Goal: Information Seeking & Learning: Learn about a topic

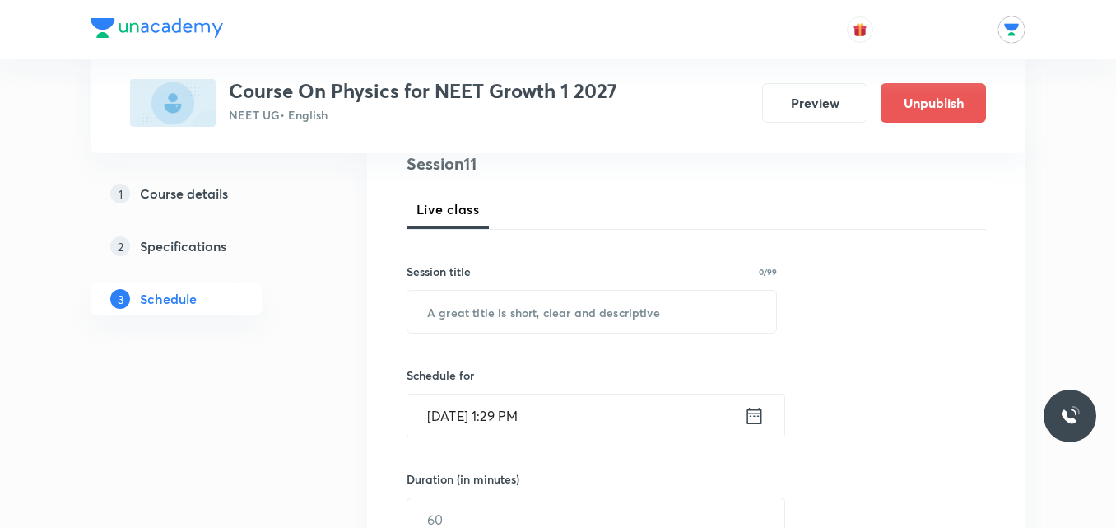
scroll to position [214, 0]
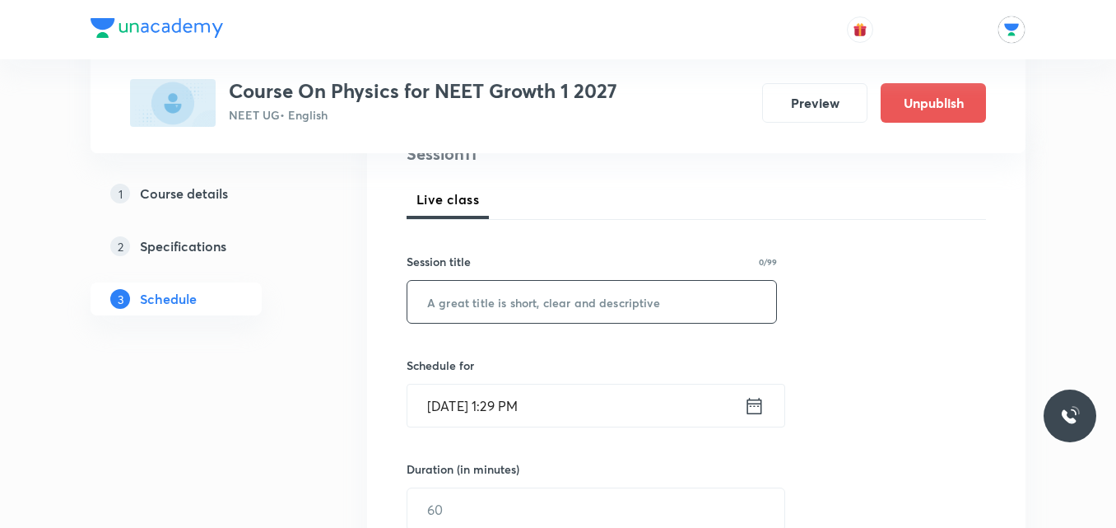
click at [555, 298] on input "text" at bounding box center [591, 302] width 369 height 42
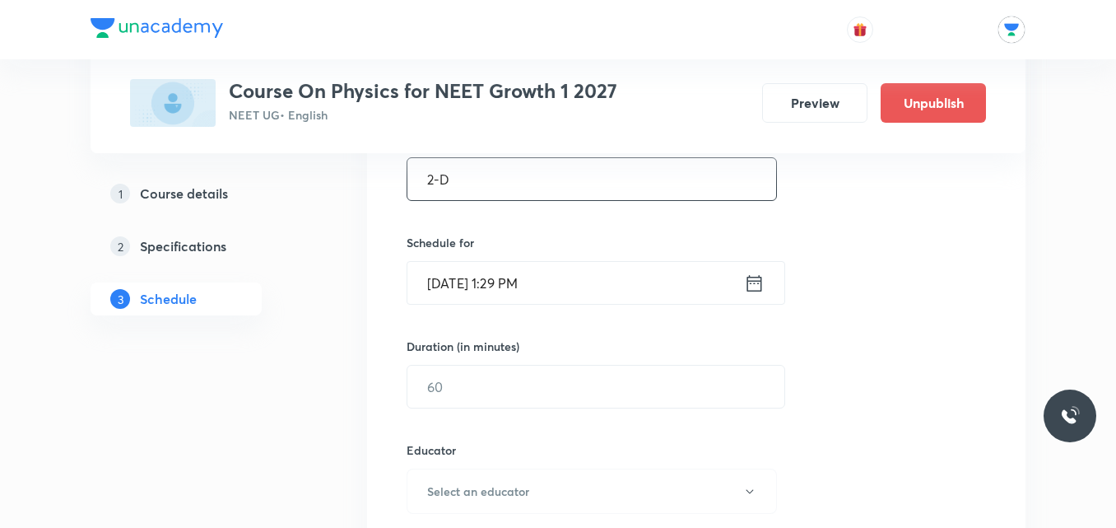
scroll to position [395, 0]
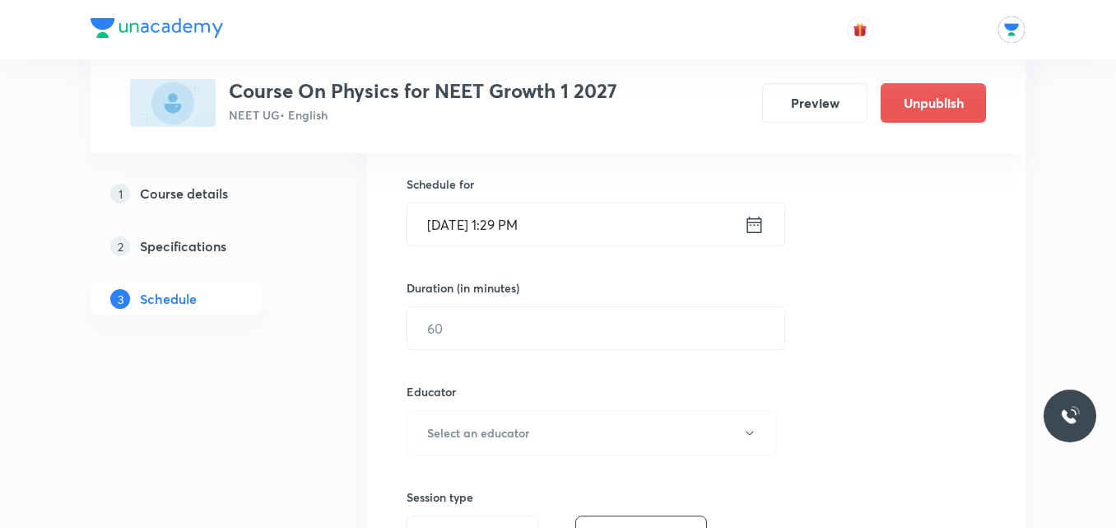
type input "2-D"
click at [555, 298] on div "Duration (in minutes) ​" at bounding box center [557, 314] width 300 height 71
click at [752, 222] on icon at bounding box center [754, 224] width 15 height 16
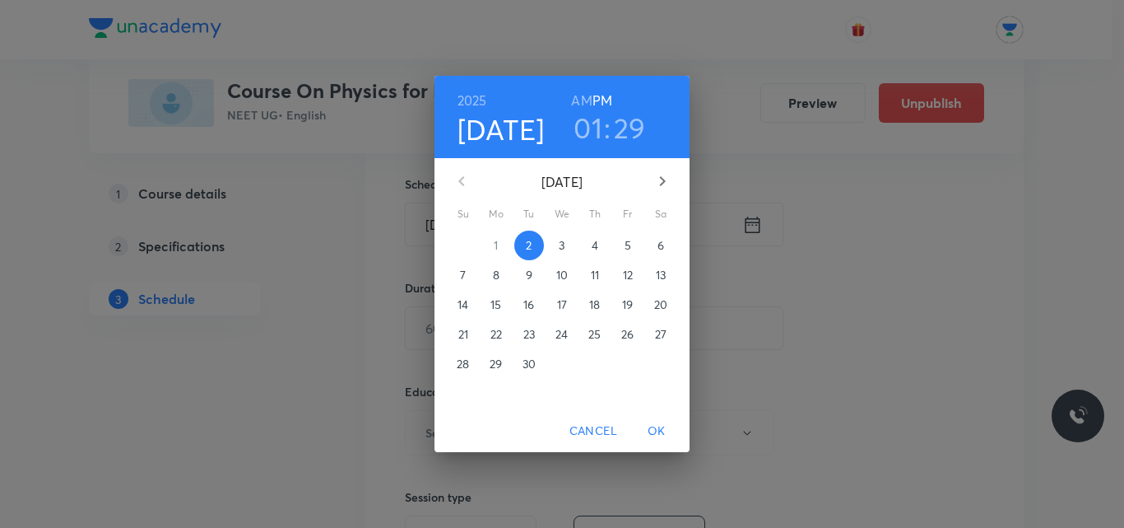
click at [591, 133] on h3 "01" at bounding box center [588, 127] width 29 height 35
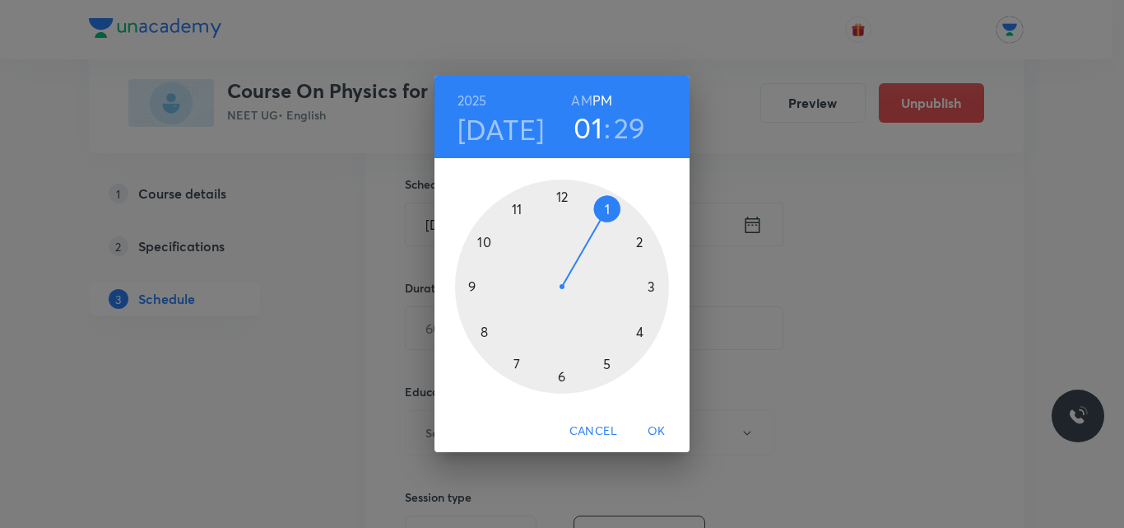
click at [639, 239] on div at bounding box center [562, 286] width 214 height 214
click at [607, 209] on div at bounding box center [562, 286] width 214 height 214
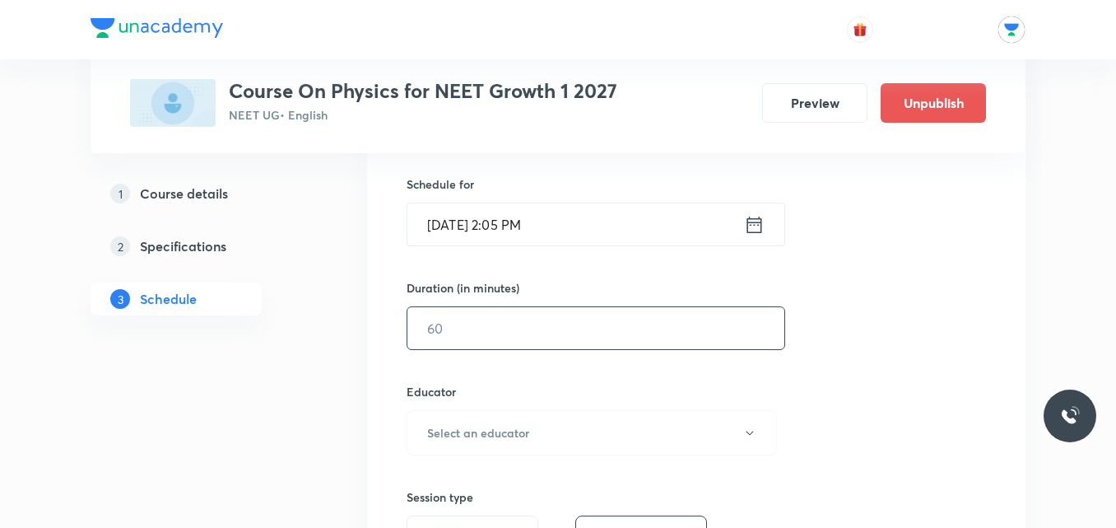
click at [502, 325] on input "text" at bounding box center [595, 328] width 377 height 42
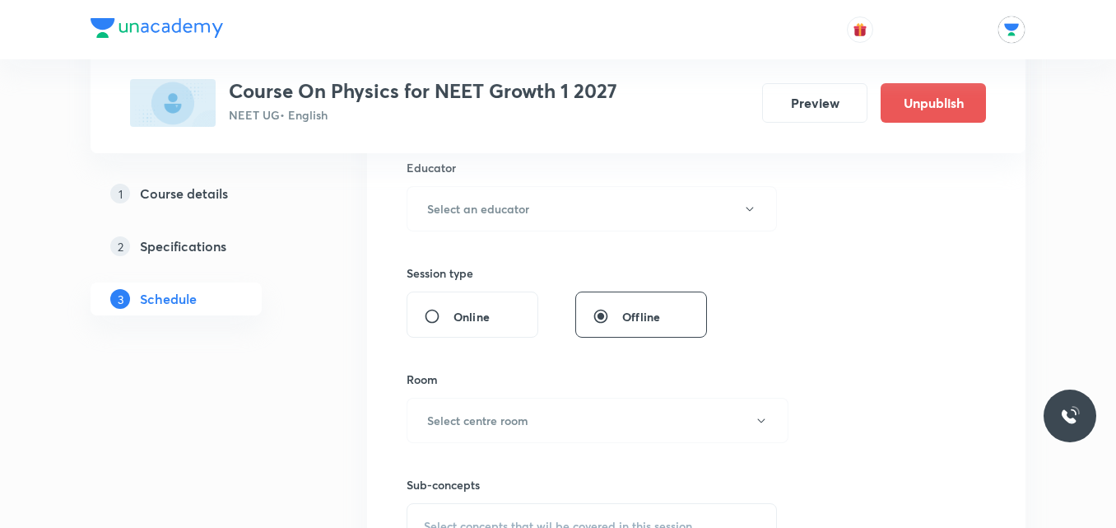
scroll to position [620, 0]
type input "115"
click at [614, 202] on button "Select an educator" at bounding box center [592, 207] width 370 height 45
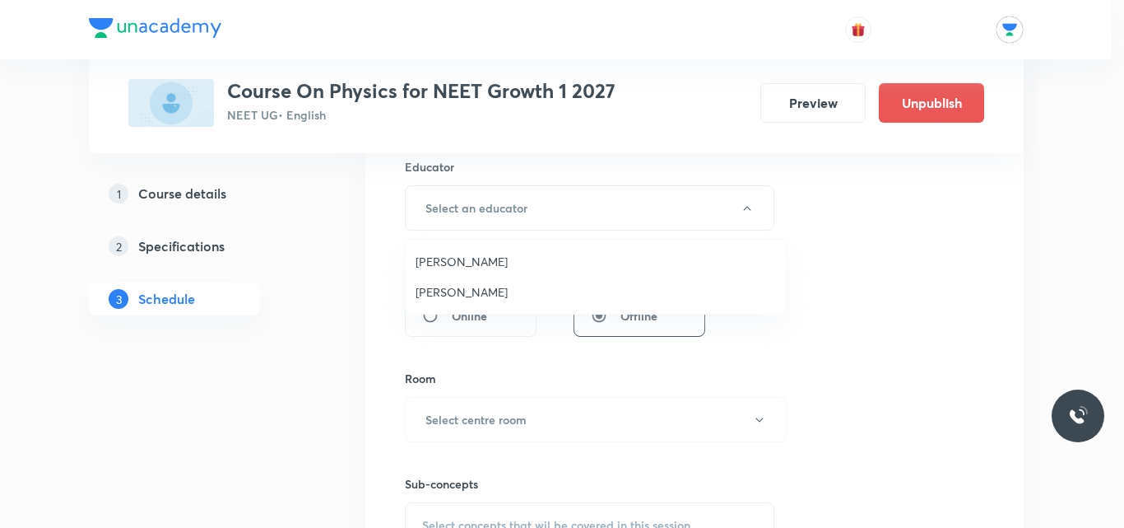
click at [487, 290] on span "[PERSON_NAME]" at bounding box center [596, 291] width 360 height 17
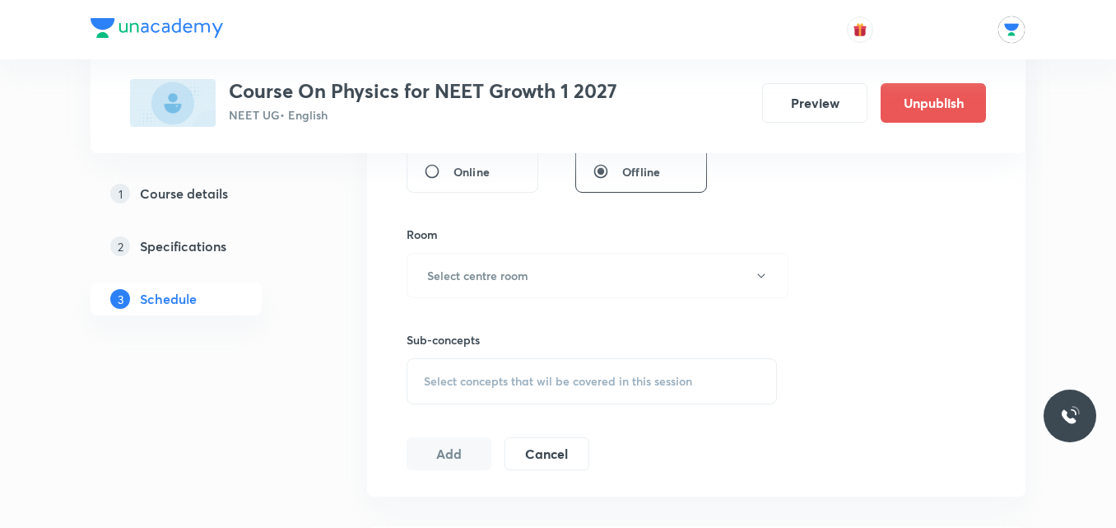
scroll to position [802, 0]
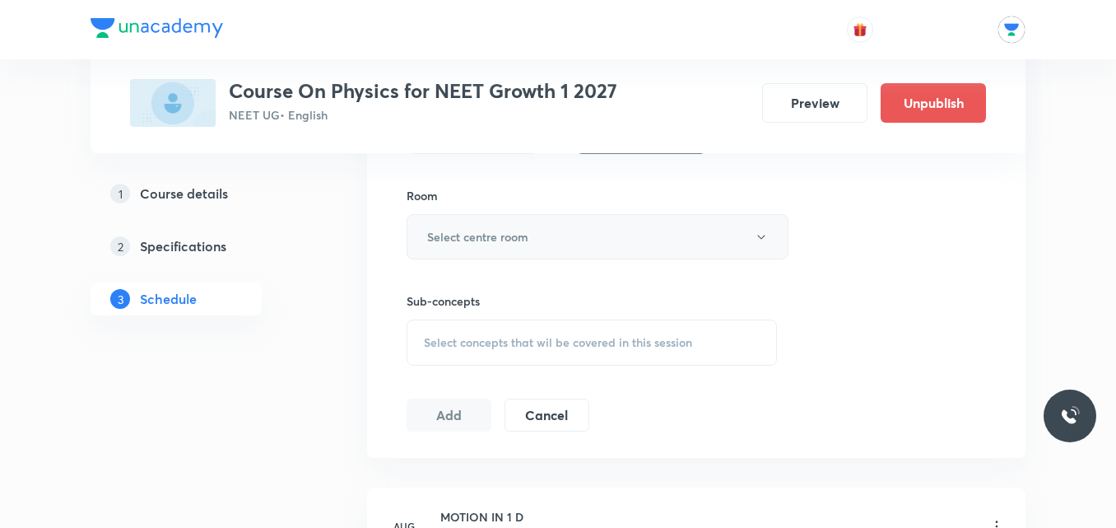
click at [626, 241] on button "Select centre room" at bounding box center [598, 236] width 382 height 45
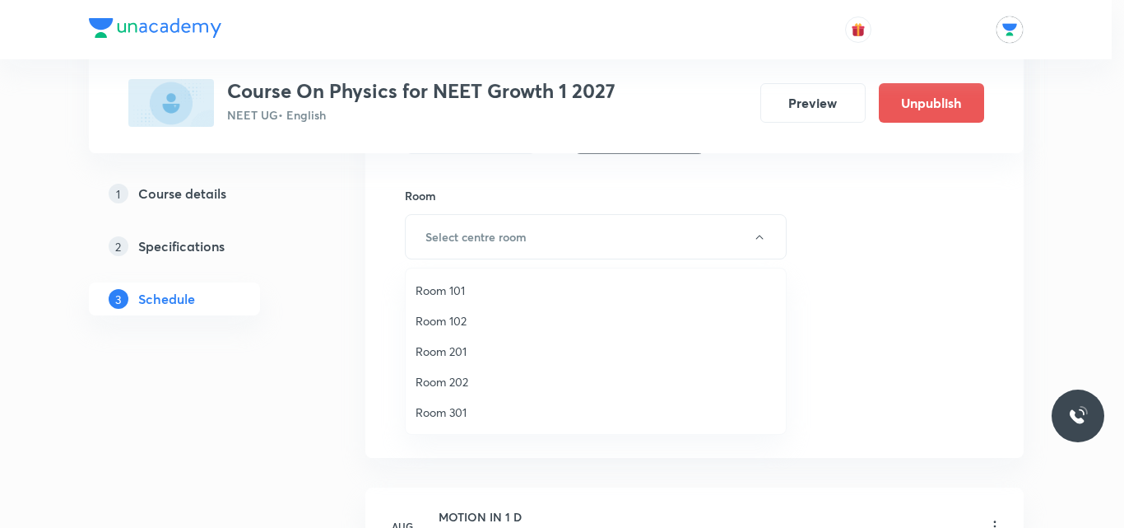
click at [424, 379] on span "Room 202" at bounding box center [596, 381] width 360 height 17
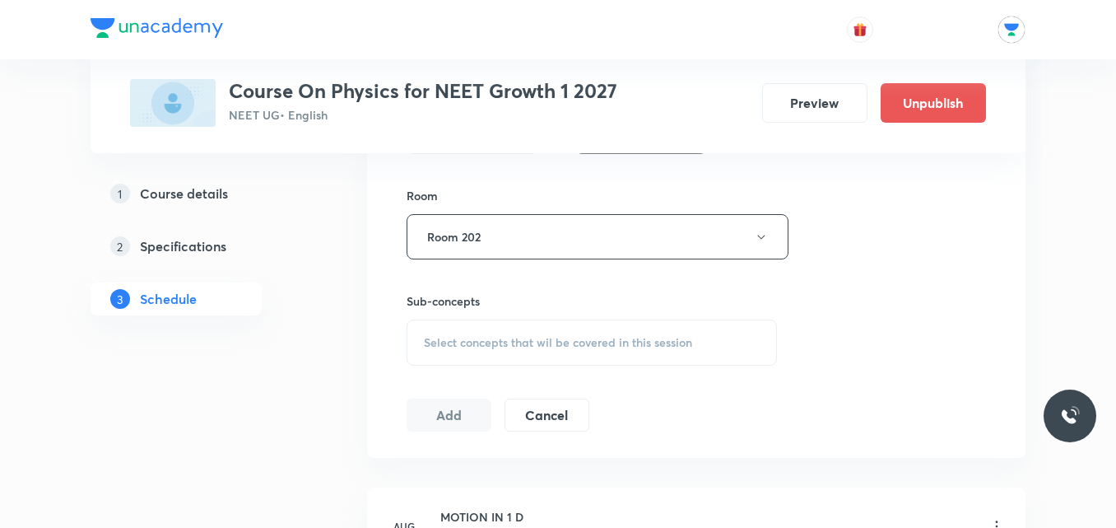
click at [572, 347] on span "Select concepts that wil be covered in this session" at bounding box center [558, 342] width 268 height 13
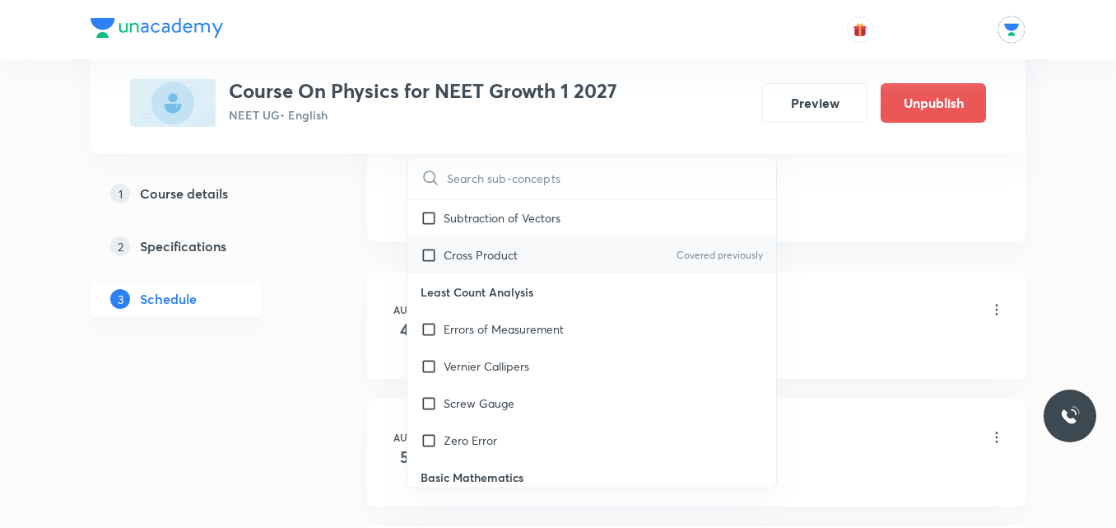
scroll to position [367, 0]
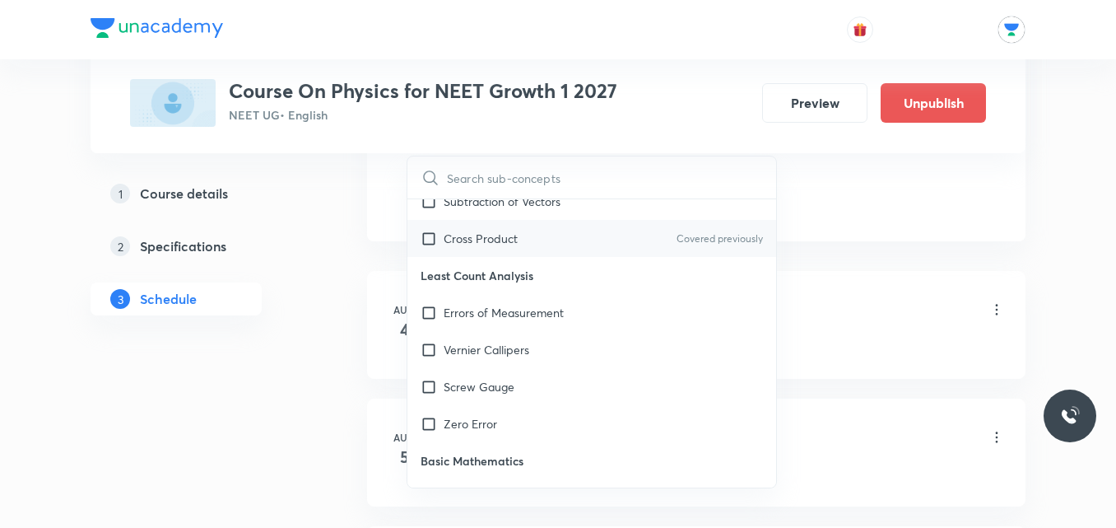
click at [507, 370] on div "Screw Gauge" at bounding box center [591, 386] width 369 height 37
checkbox input "true"
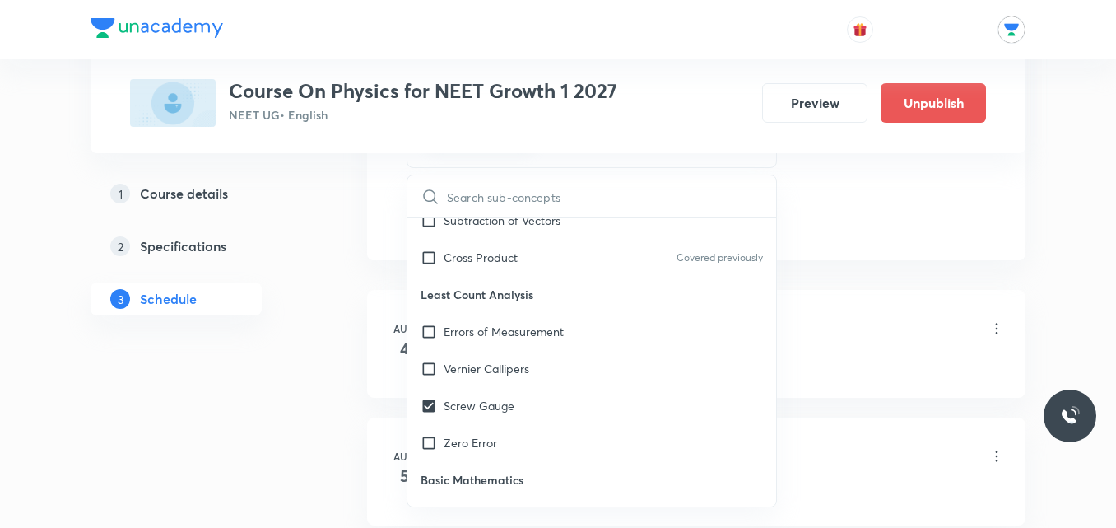
click at [296, 417] on div "1 Course details 2 Specifications 3 Schedule" at bounding box center [203, 465] width 224 height 2412
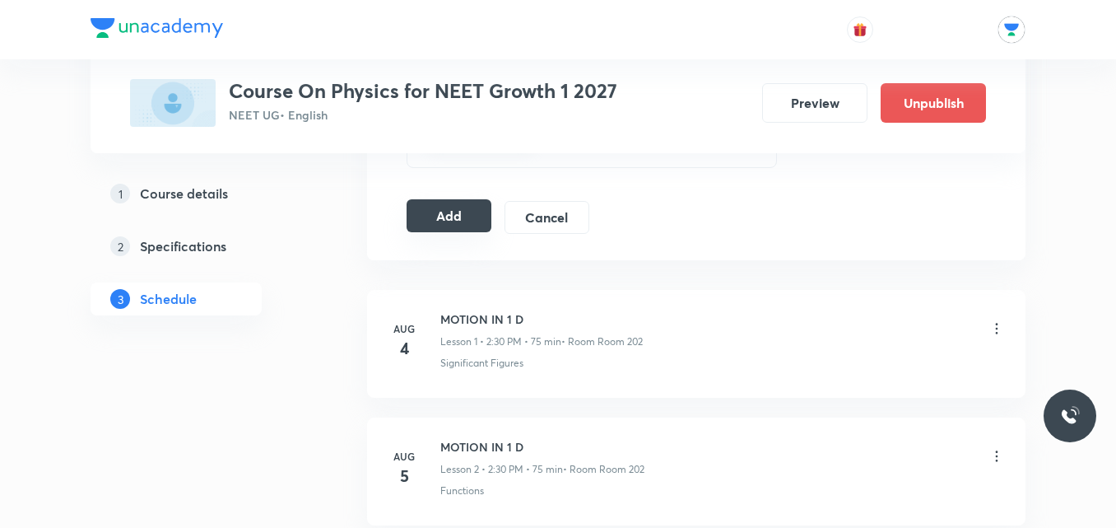
click at [470, 212] on button "Add" at bounding box center [449, 215] width 85 height 33
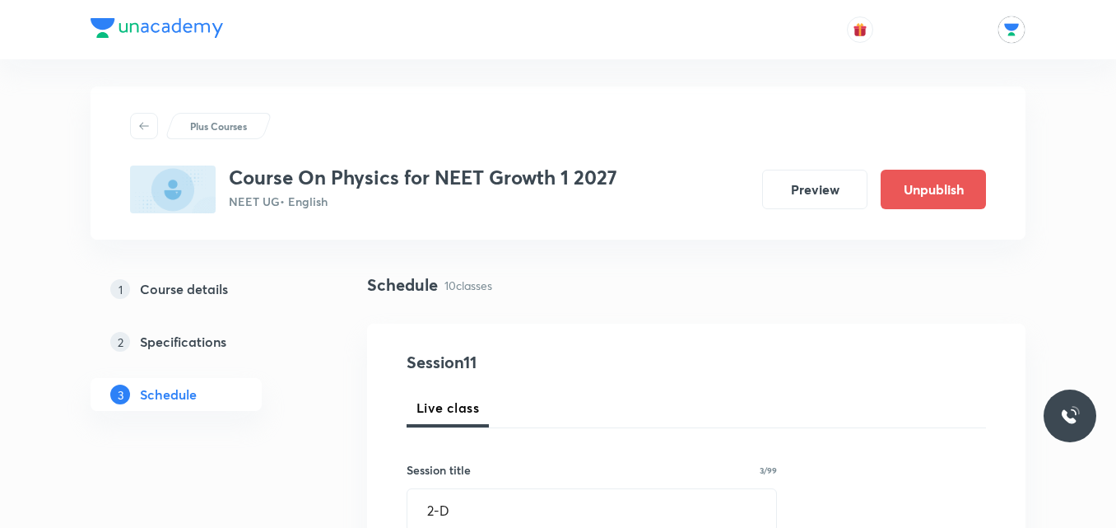
scroll to position [0, 0]
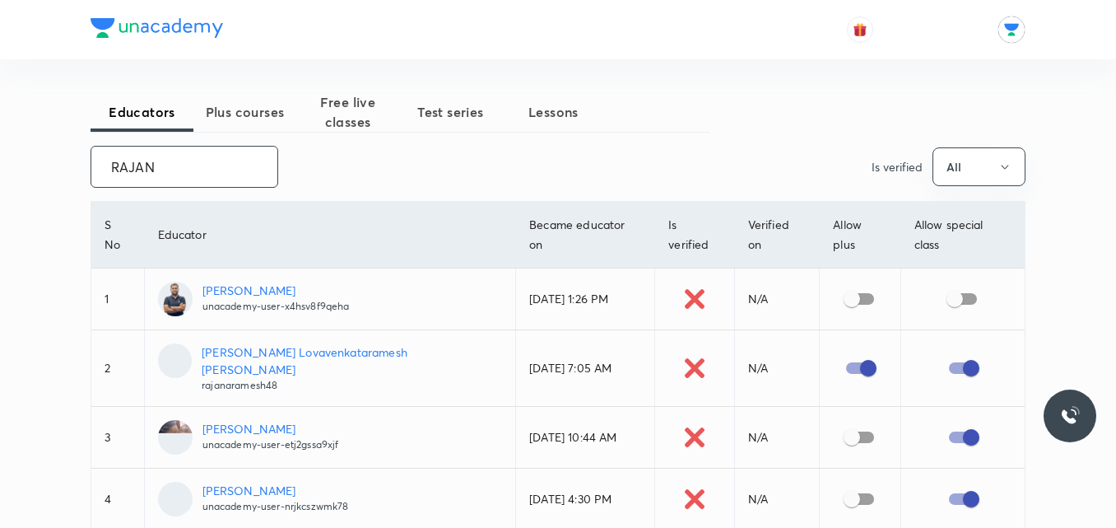
type input "RAJAN"
click at [274, 299] on p "unacademy-user-x4hsv8f9qeha" at bounding box center [275, 306] width 147 height 15
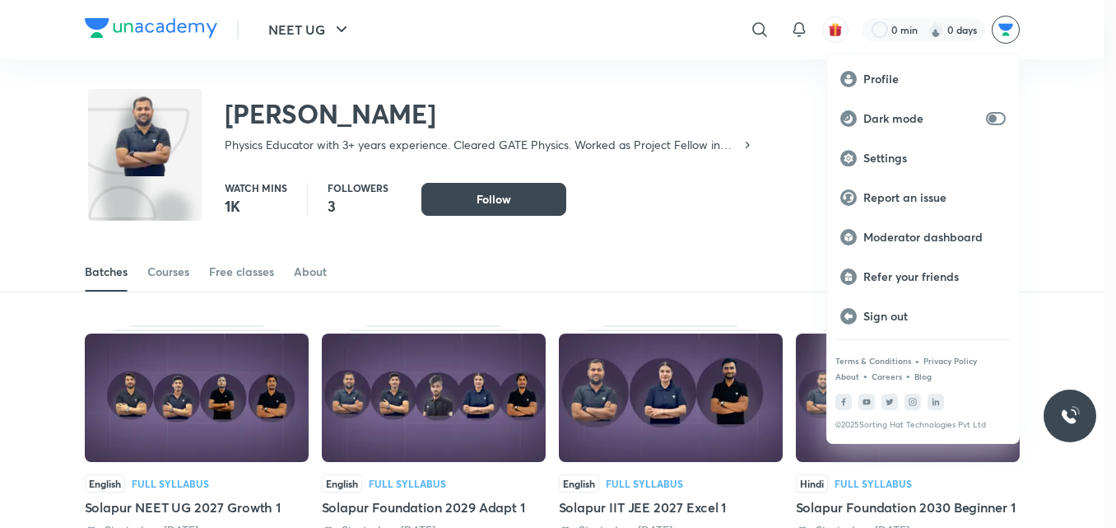
click at [640, 236] on div at bounding box center [558, 264] width 1116 height 528
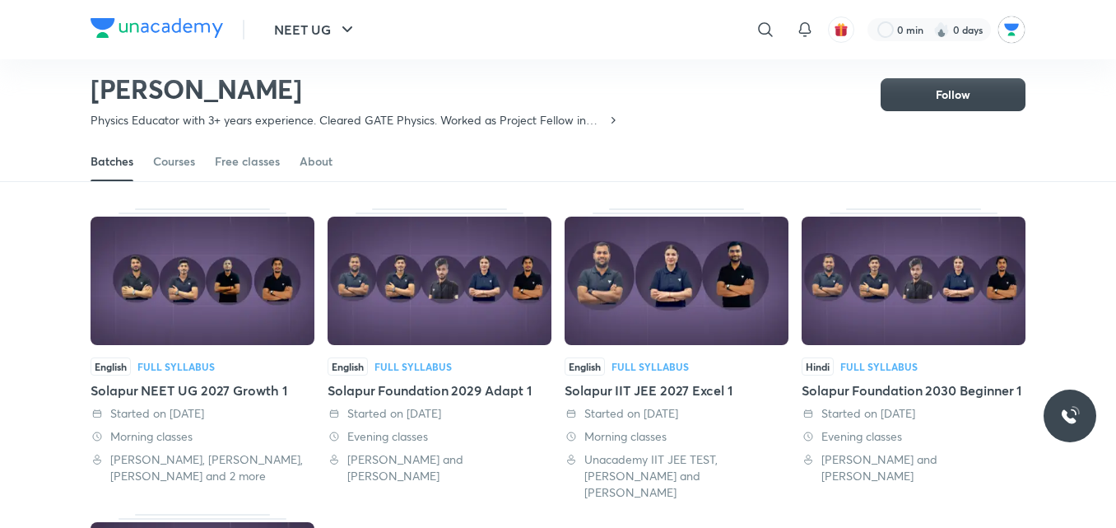
scroll to position [66, 0]
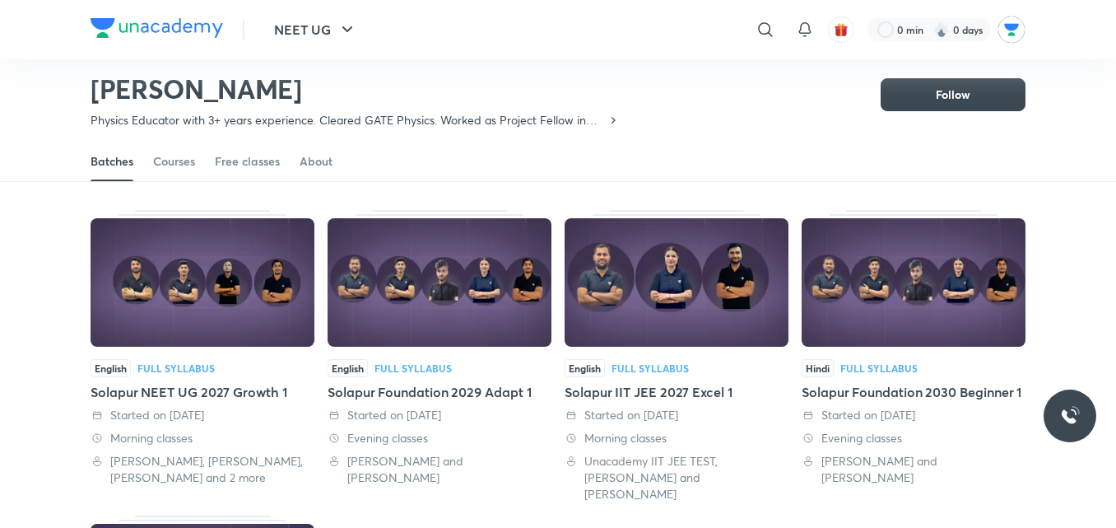
click at [193, 300] on img at bounding box center [203, 282] width 224 height 128
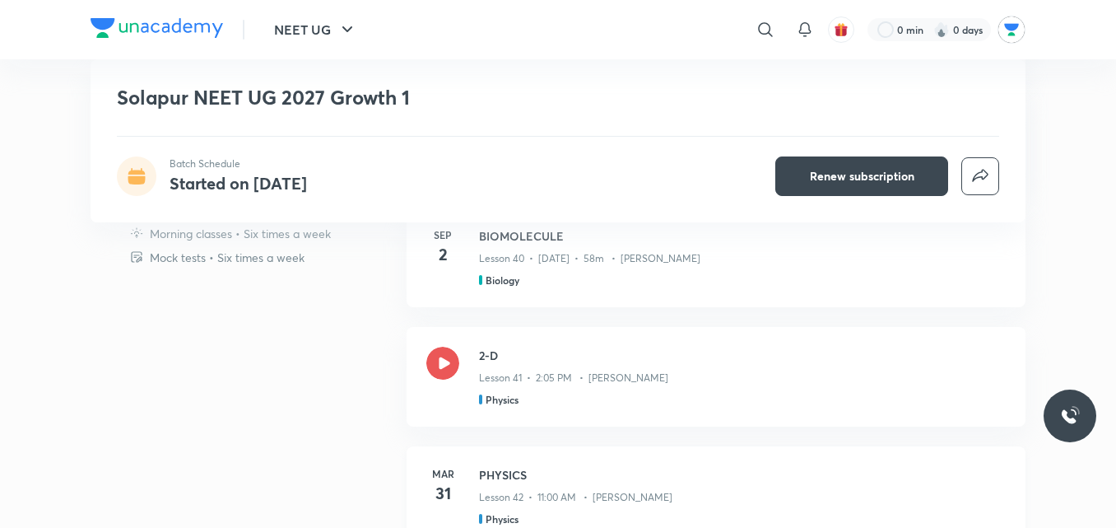
scroll to position [769, 0]
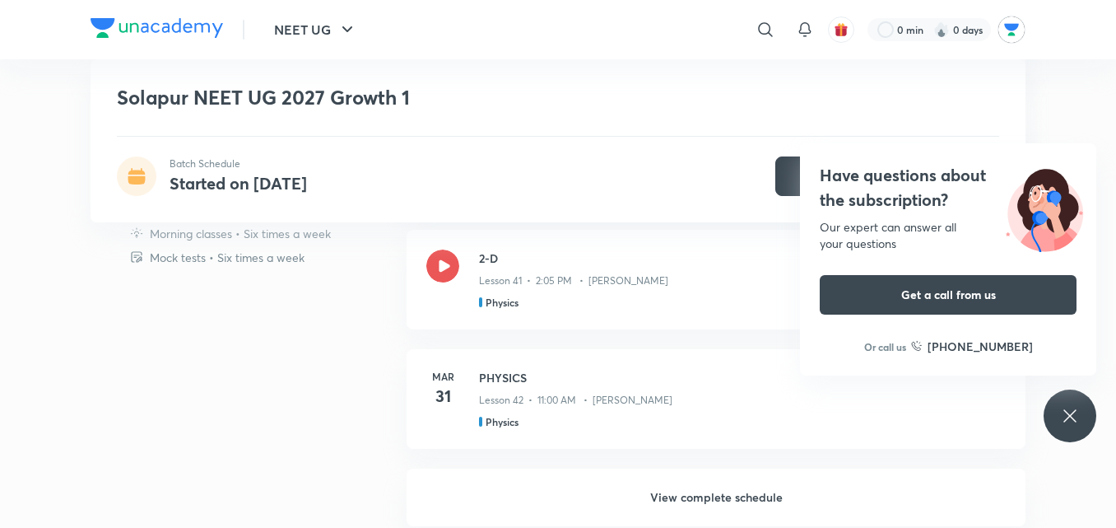
click at [1063, 402] on div "Have questions about the subscription? Our expert can answer all your questions…" at bounding box center [1070, 415] width 53 height 53
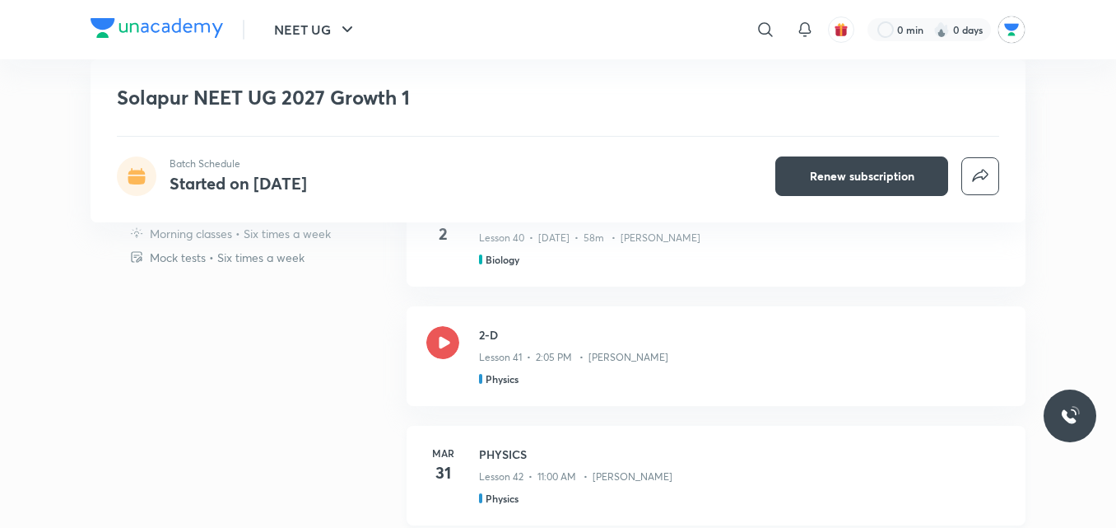
scroll to position [695, 0]
click at [453, 336] on icon at bounding box center [442, 339] width 33 height 33
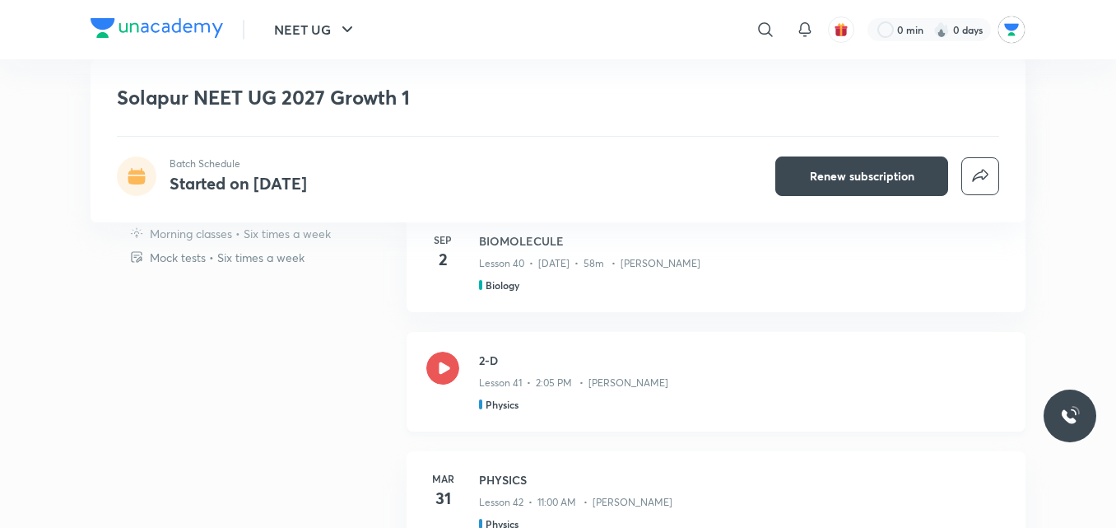
scroll to position [663, 0]
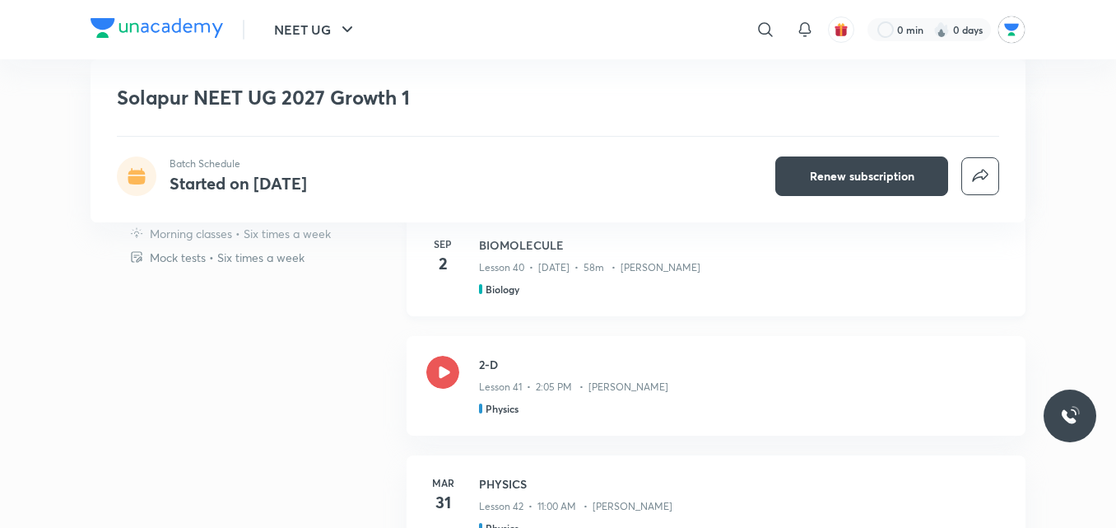
click at [568, 268] on p "Lesson 40 • Sep 2 • 58m • Deepak Kumar" at bounding box center [589, 267] width 221 height 15
click at [457, 258] on h4 "2" at bounding box center [442, 263] width 33 height 25
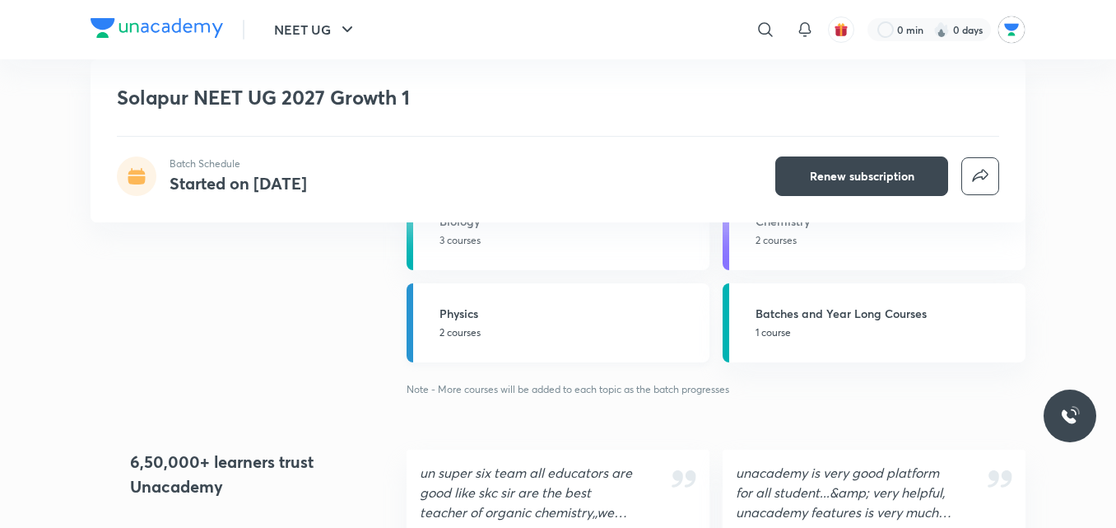
scroll to position [1788, 0]
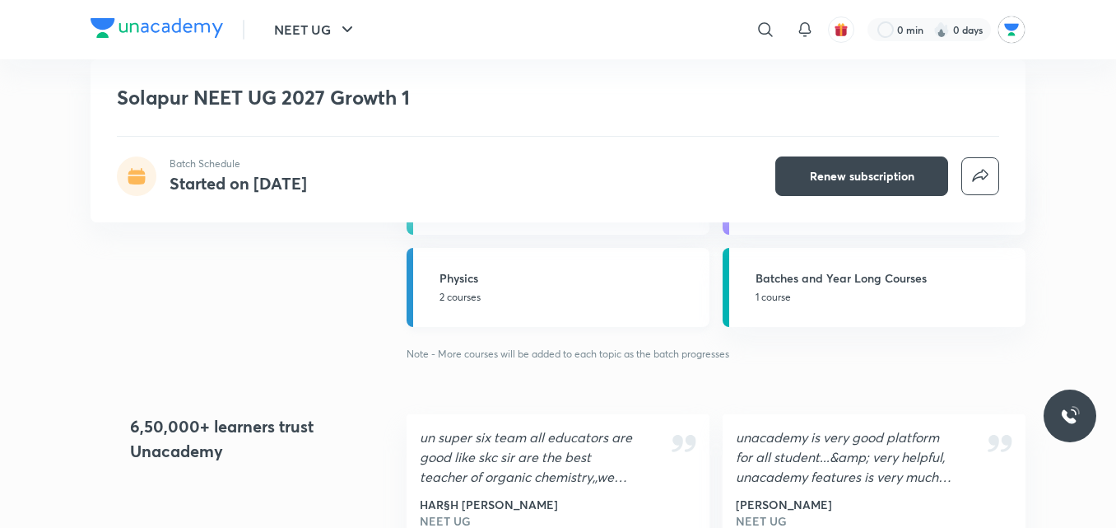
click at [471, 295] on p "2 courses" at bounding box center [570, 297] width 260 height 15
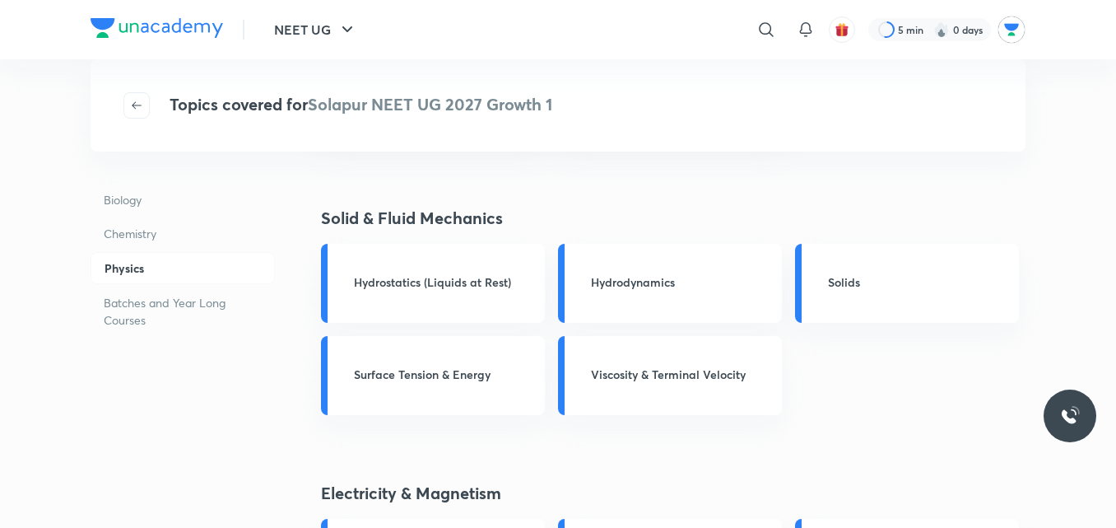
scroll to position [805, 0]
